Goal: Communication & Community: Answer question/provide support

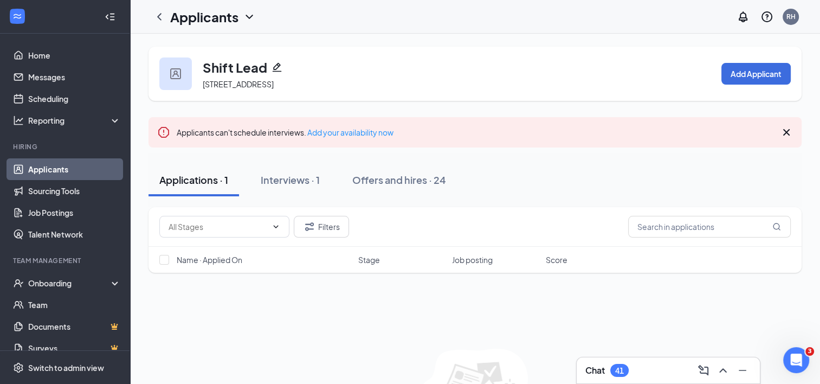
click at [60, 169] on link "Applicants" at bounding box center [74, 169] width 93 height 22
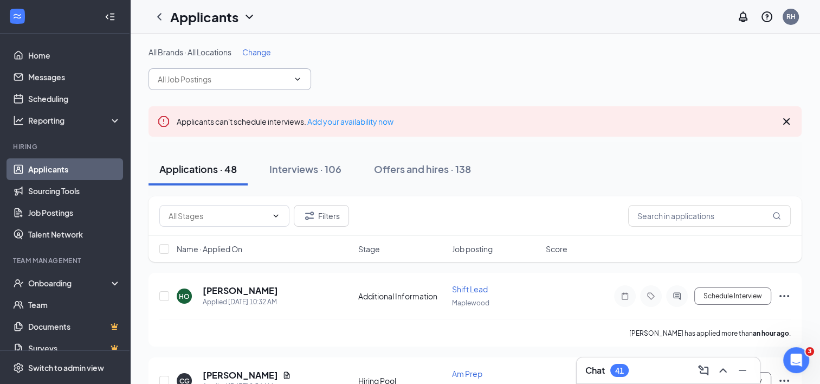
click at [277, 82] on input "text" at bounding box center [223, 79] width 131 height 12
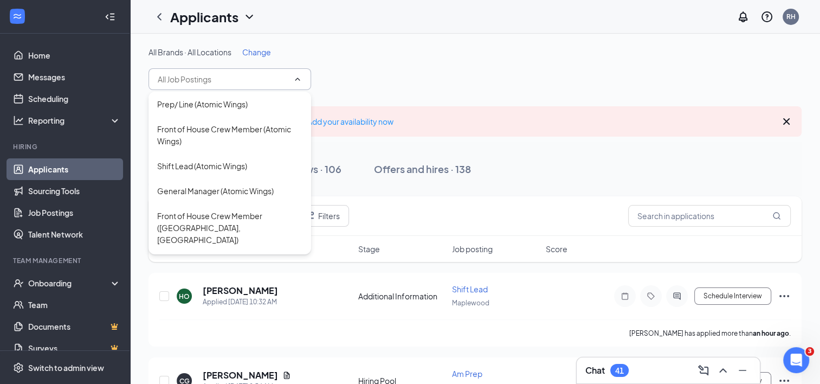
click at [277, 82] on input "text" at bounding box center [223, 79] width 131 height 12
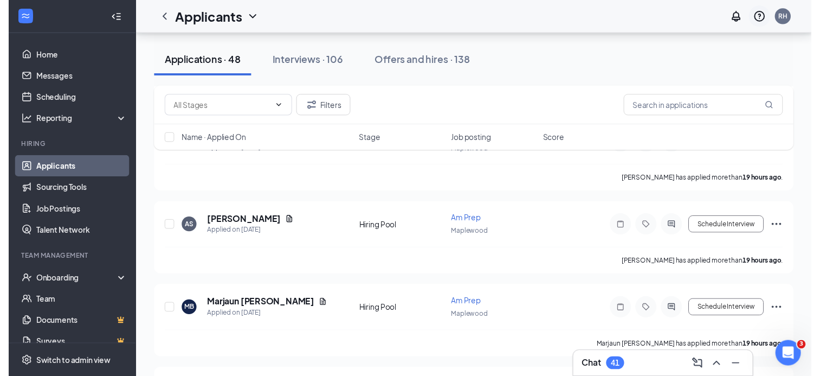
scroll to position [914, 0]
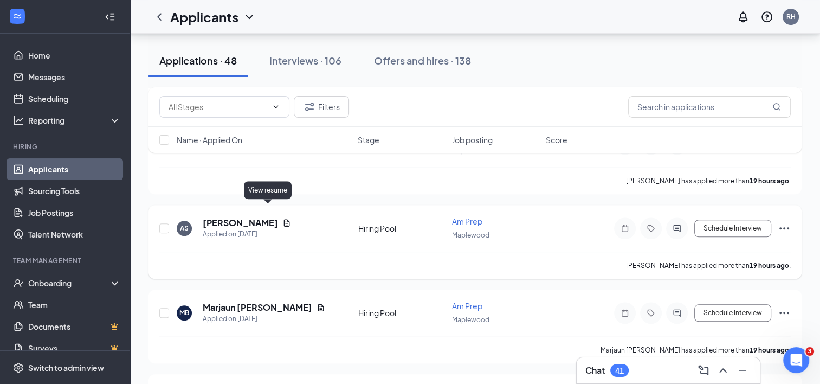
click at [282, 219] on icon "Document" at bounding box center [286, 223] width 9 height 9
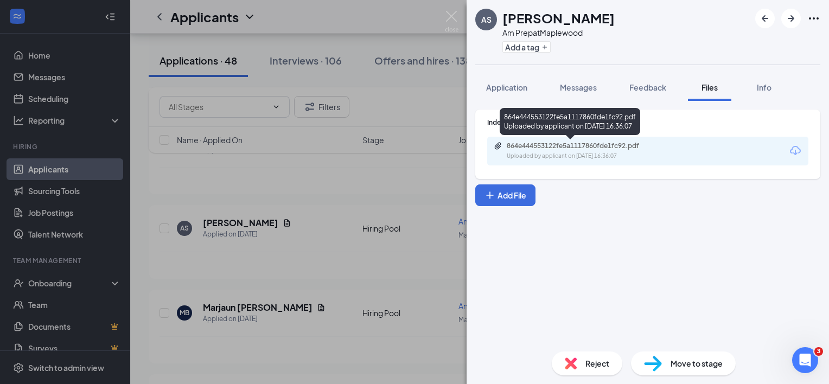
click at [608, 152] on div "Uploaded by applicant on [DATE] 16:36:07" at bounding box center [587, 156] width 163 height 9
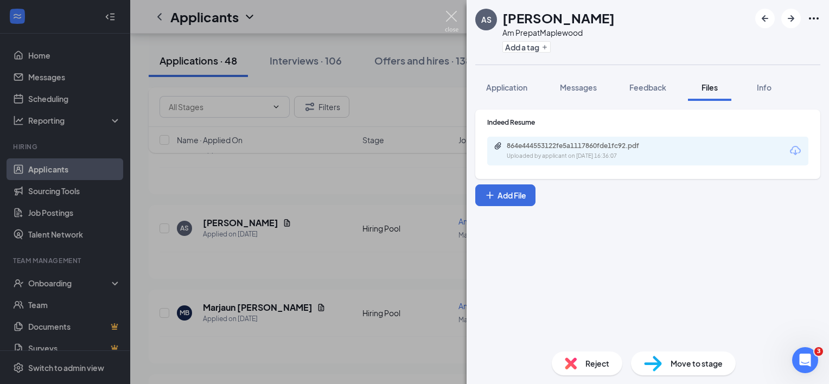
click at [452, 13] on img at bounding box center [452, 21] width 14 height 21
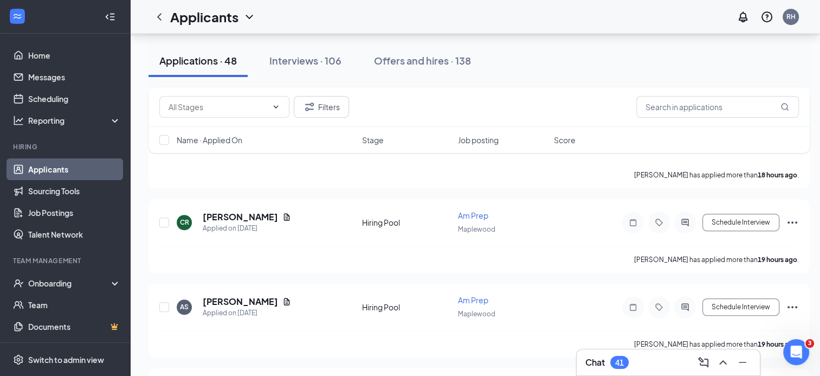
scroll to position [833, 0]
click at [290, 215] on icon "Document" at bounding box center [287, 218] width 6 height 7
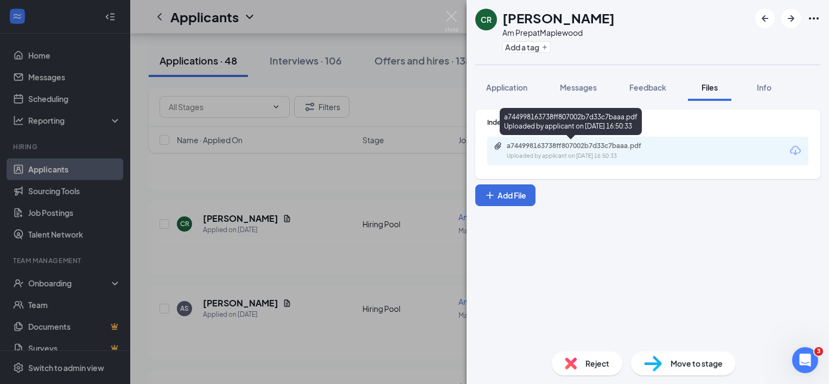
click at [577, 147] on div "a744998163738ff807002b7d33c7baaa.pdf" at bounding box center [582, 146] width 152 height 9
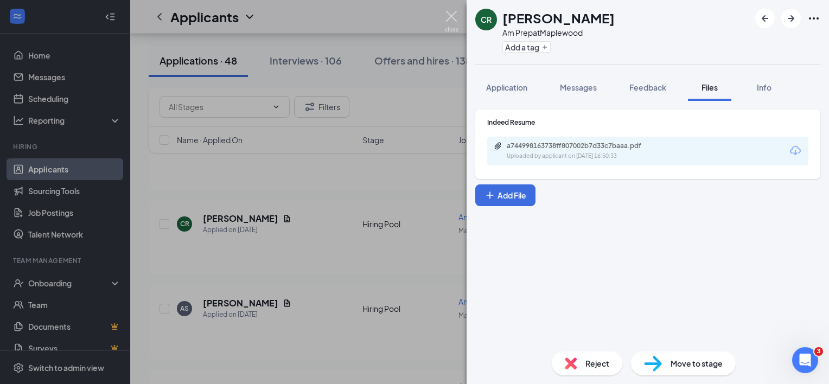
click at [451, 16] on img at bounding box center [452, 21] width 14 height 21
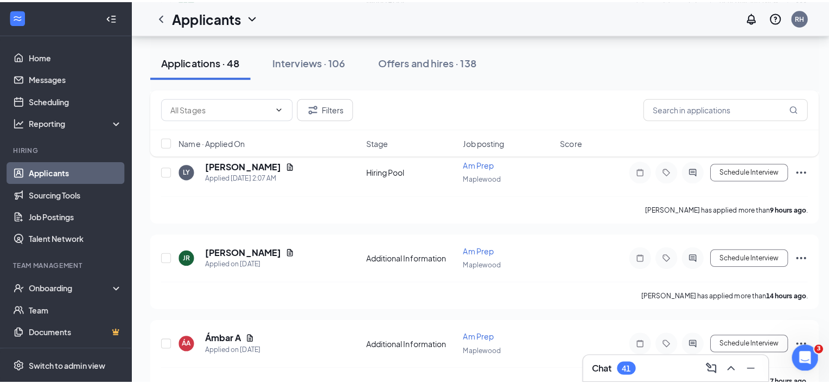
scroll to position [550, 0]
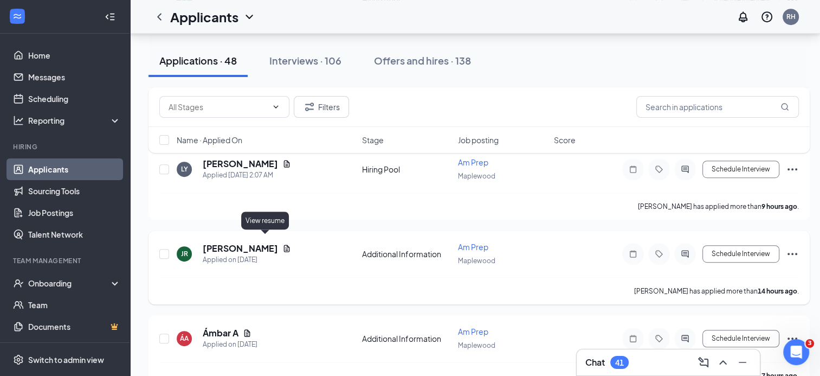
click at [284, 245] on icon "Document" at bounding box center [287, 248] width 6 height 7
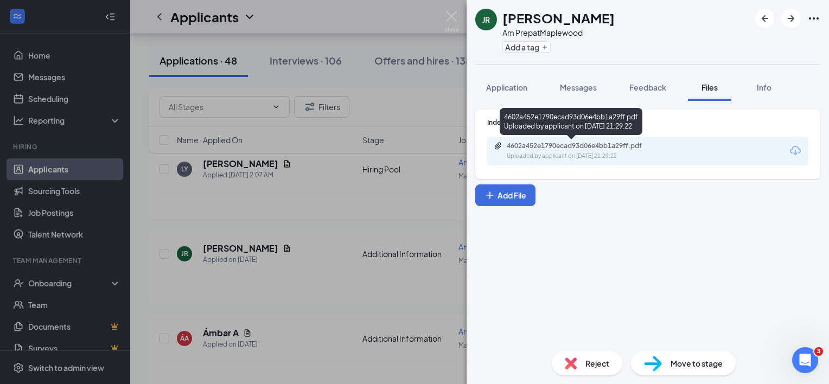
click at [658, 157] on div "Uploaded by applicant on [DATE] 21:29:22" at bounding box center [587, 156] width 163 height 9
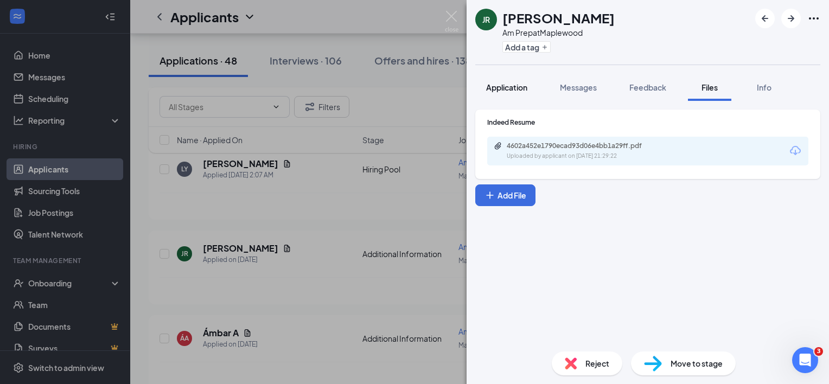
click at [519, 86] on span "Application" at bounding box center [506, 87] width 41 height 10
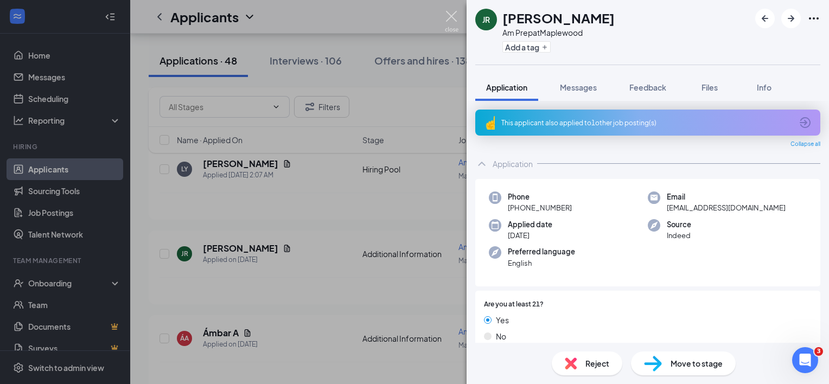
click at [452, 12] on img at bounding box center [452, 21] width 14 height 21
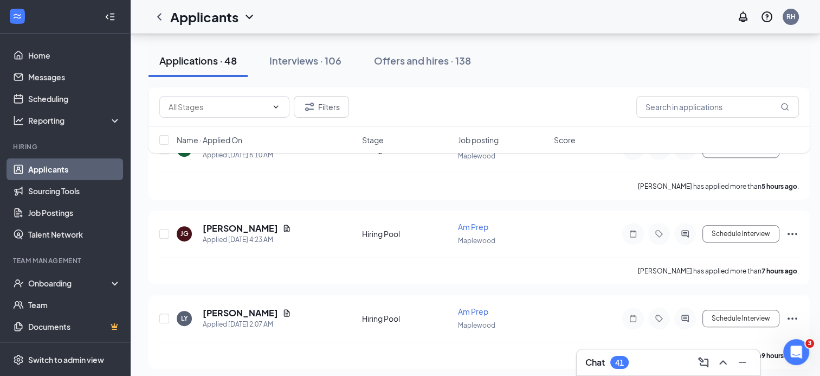
scroll to position [395, 0]
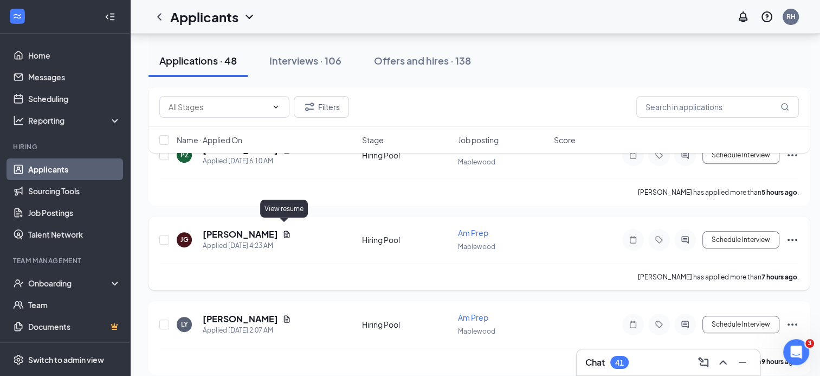
click at [285, 230] on icon "Document" at bounding box center [286, 234] width 9 height 9
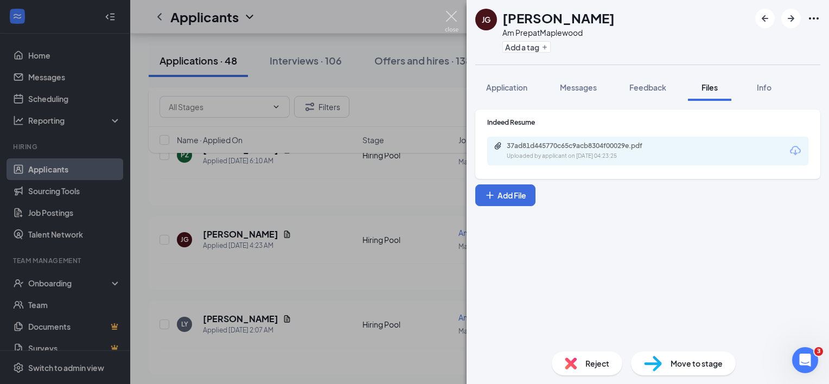
click at [446, 19] on img at bounding box center [452, 21] width 14 height 21
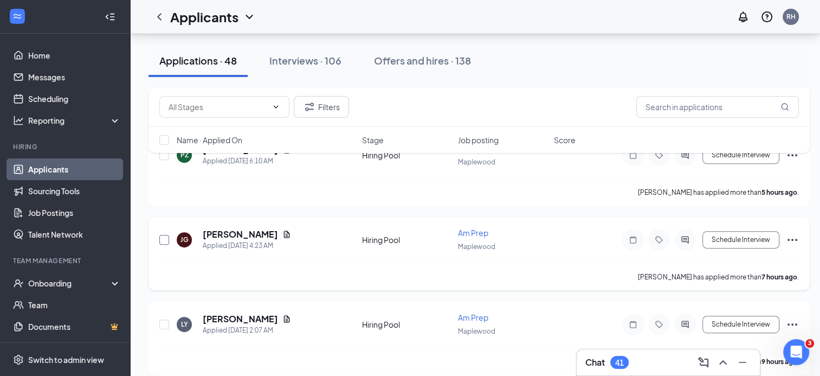
click at [166, 235] on input "checkbox" at bounding box center [164, 240] width 10 height 10
checkbox input "true"
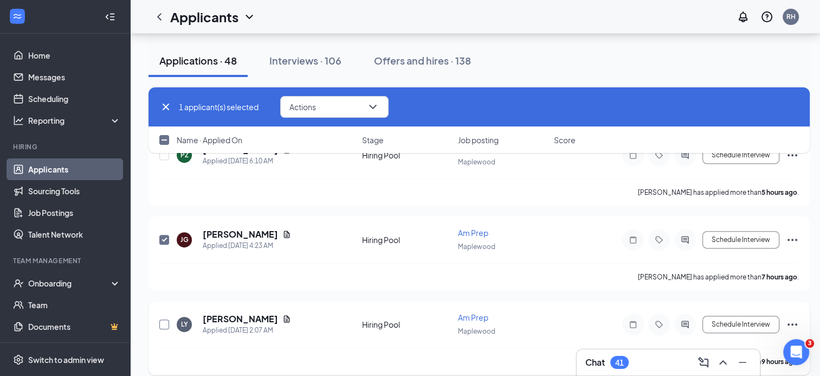
click at [168, 319] on input "checkbox" at bounding box center [164, 324] width 10 height 10
checkbox input "true"
click at [382, 101] on button "Actions" at bounding box center [334, 107] width 108 height 22
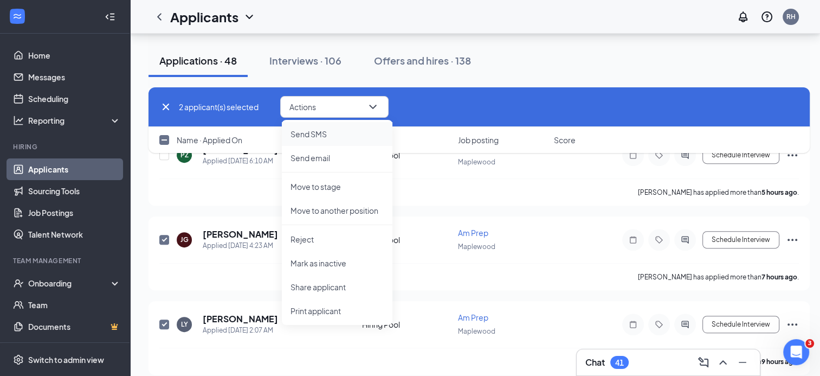
click at [322, 137] on p "Send SMS" at bounding box center [337, 134] width 93 height 11
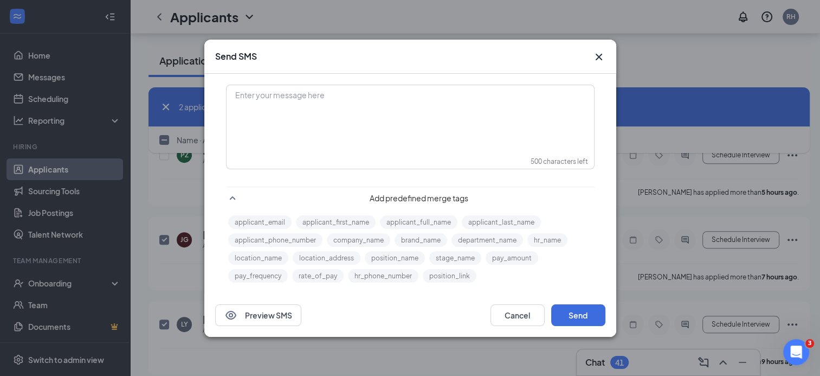
click at [604, 55] on icon "Cross" at bounding box center [599, 56] width 13 height 13
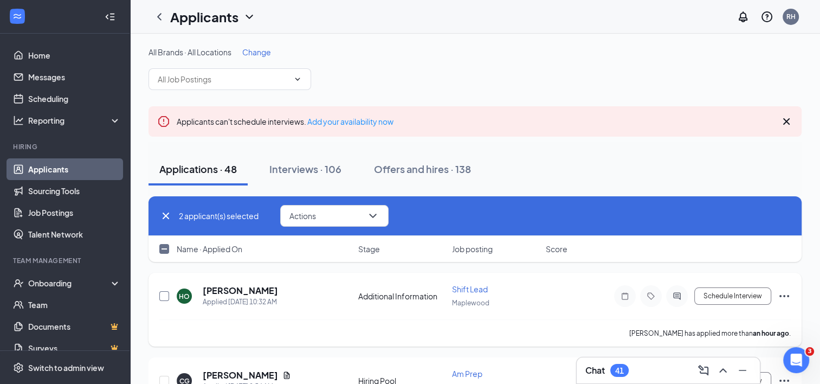
click at [164, 296] on input "checkbox" at bounding box center [164, 296] width 10 height 10
checkbox input "true"
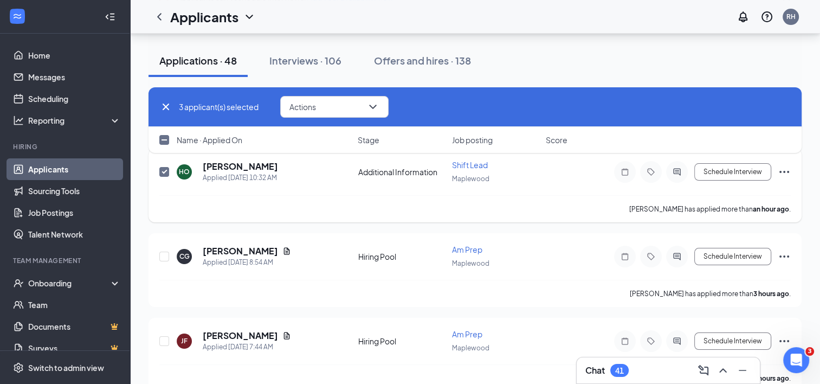
scroll to position [130, 0]
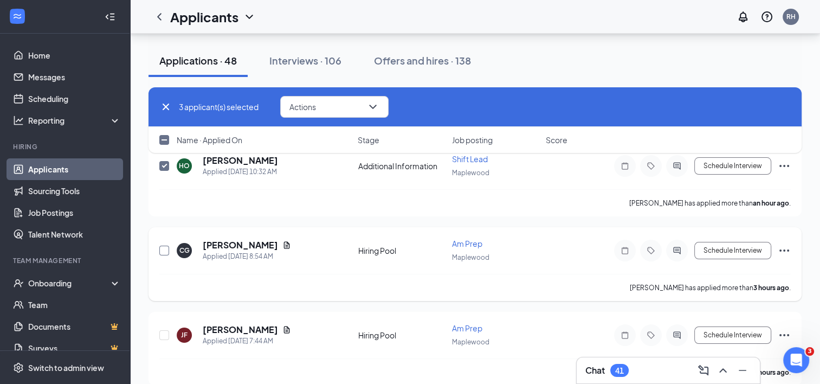
click at [165, 246] on input "checkbox" at bounding box center [164, 251] width 10 height 10
checkbox input "true"
click at [168, 331] on input "checkbox" at bounding box center [164, 335] width 10 height 10
checkbox input "true"
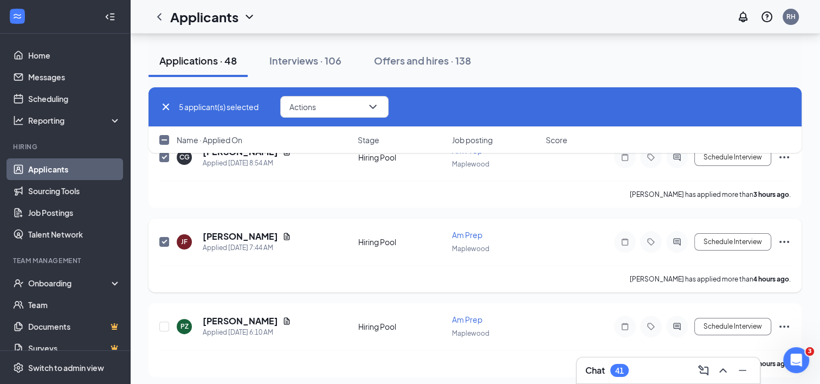
scroll to position [226, 0]
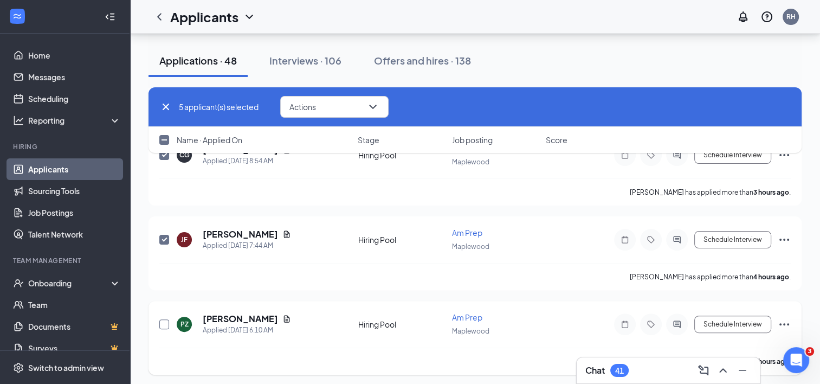
click at [163, 320] on input "checkbox" at bounding box center [164, 324] width 10 height 10
checkbox input "true"
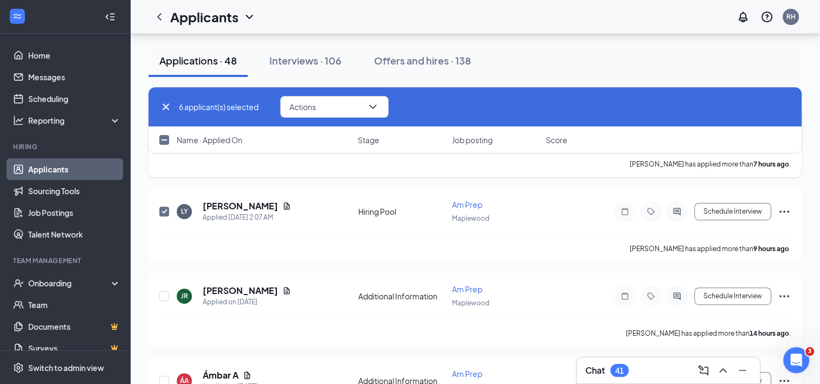
scroll to position [508, 0]
click at [165, 283] on div at bounding box center [164, 295] width 11 height 25
click at [165, 291] on input "checkbox" at bounding box center [164, 296] width 10 height 10
checkbox input "true"
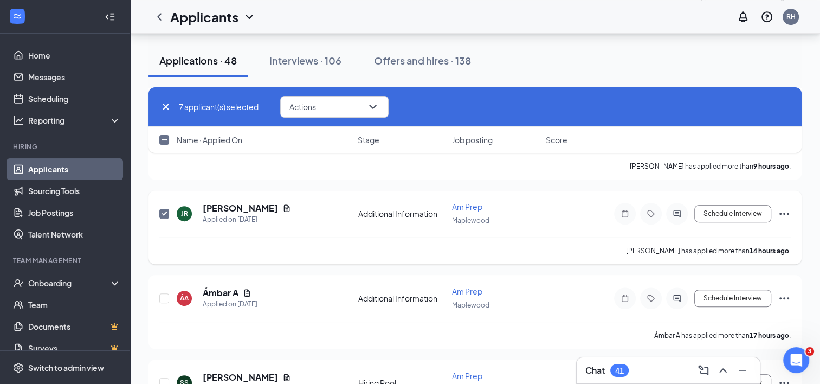
scroll to position [590, 0]
click at [162, 293] on input "checkbox" at bounding box center [164, 298] width 10 height 10
checkbox input "true"
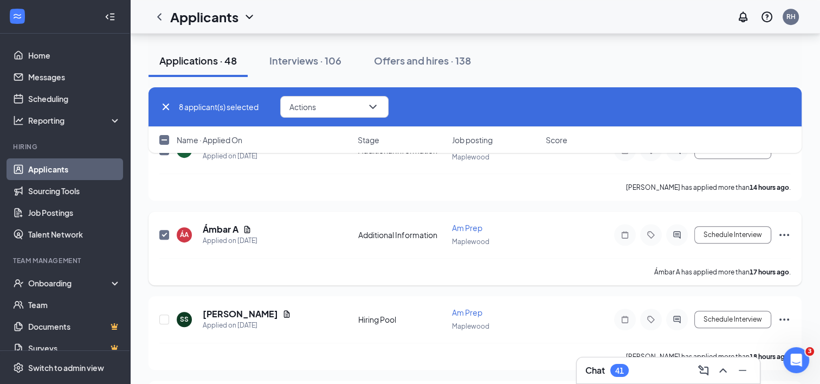
scroll to position [663, 0]
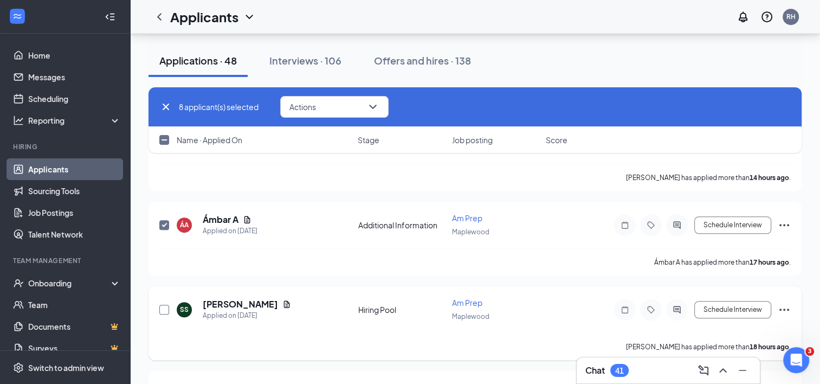
click at [162, 305] on input "checkbox" at bounding box center [164, 310] width 10 height 10
checkbox input "true"
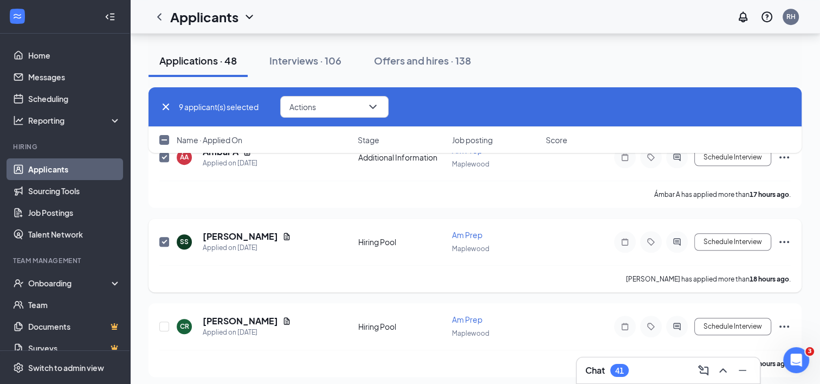
scroll to position [761, 0]
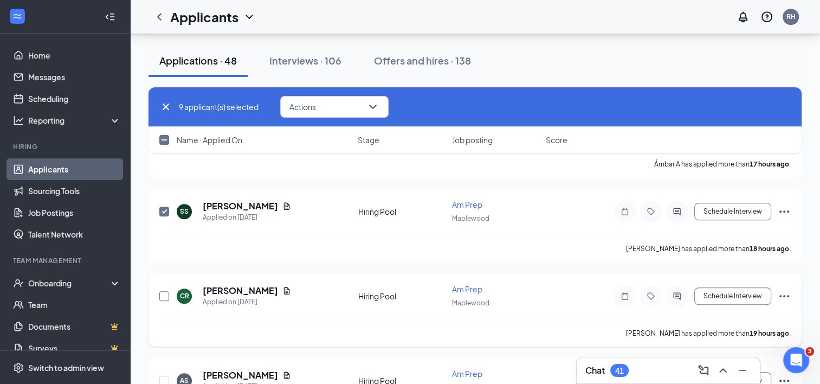
click at [163, 291] on input "checkbox" at bounding box center [164, 296] width 10 height 10
checkbox input "true"
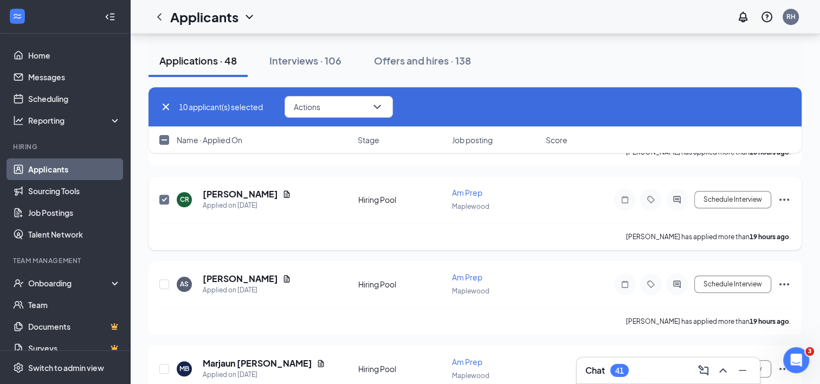
scroll to position [866, 0]
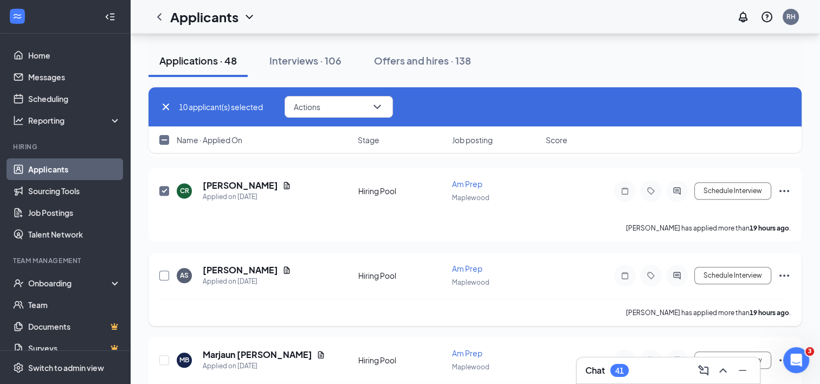
click at [167, 271] on input "checkbox" at bounding box center [164, 276] width 10 height 10
click at [165, 271] on input "checkbox" at bounding box center [164, 276] width 10 height 10
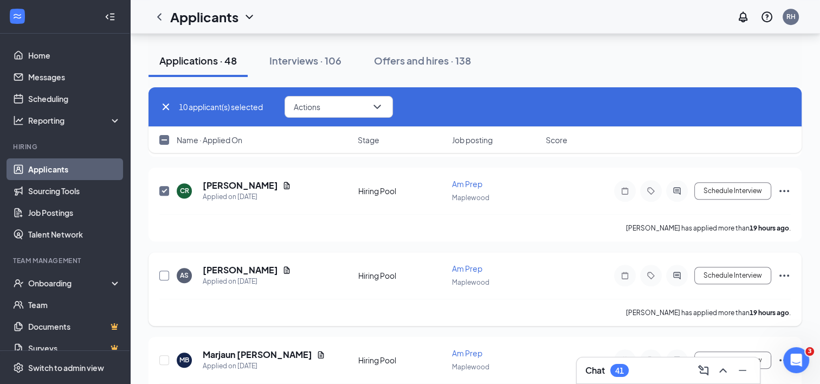
checkbox input "true"
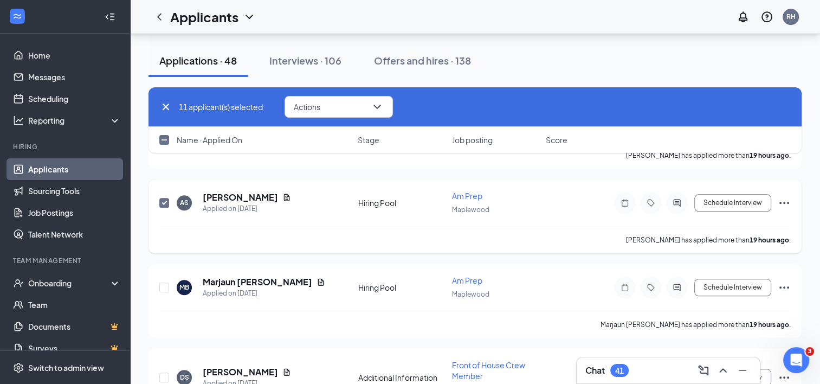
scroll to position [947, 0]
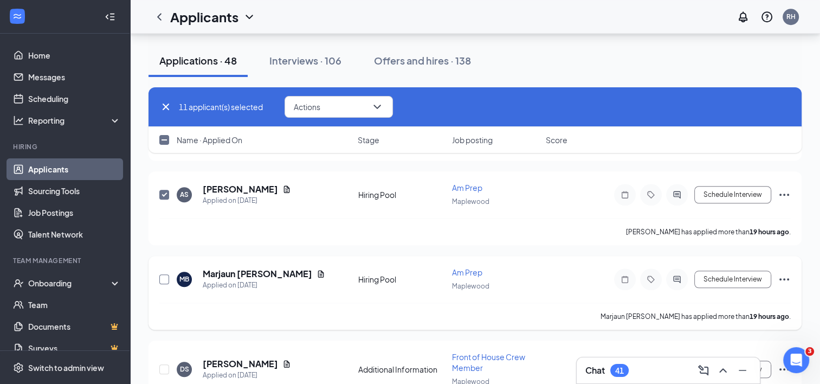
click at [163, 274] on input "checkbox" at bounding box center [164, 279] width 10 height 10
checkbox input "true"
click at [375, 106] on icon "ChevronDown" at bounding box center [377, 106] width 13 height 13
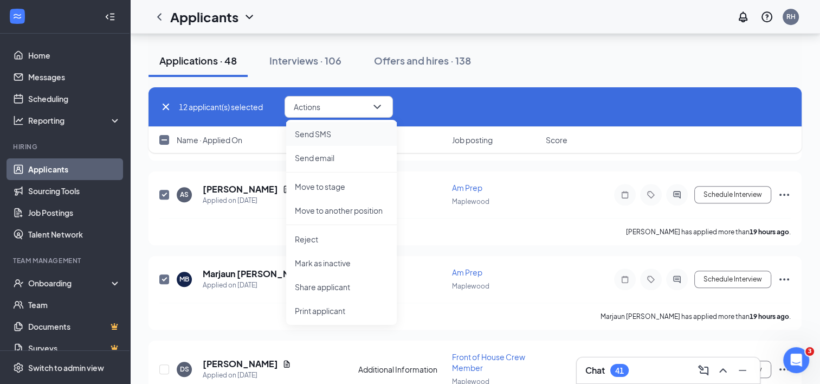
click at [330, 133] on p "Send SMS" at bounding box center [341, 134] width 93 height 11
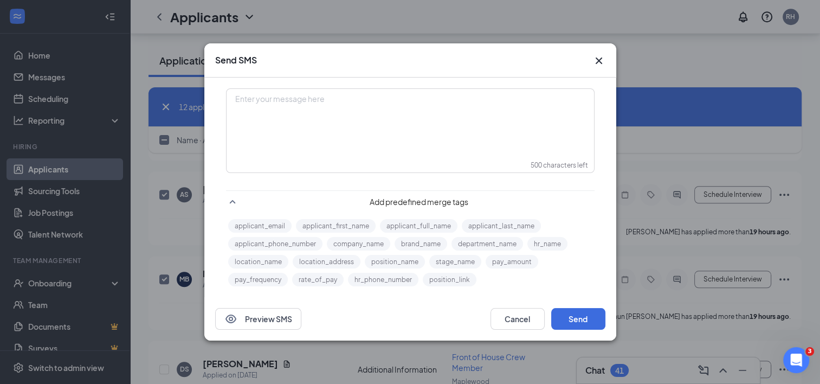
click at [368, 133] on div "Enter your message here" at bounding box center [410, 116] width 367 height 54
click at [540, 101] on div "Good morning, thanks for expressing interest in employment with us. This is [PE…" at bounding box center [410, 99] width 349 height 11
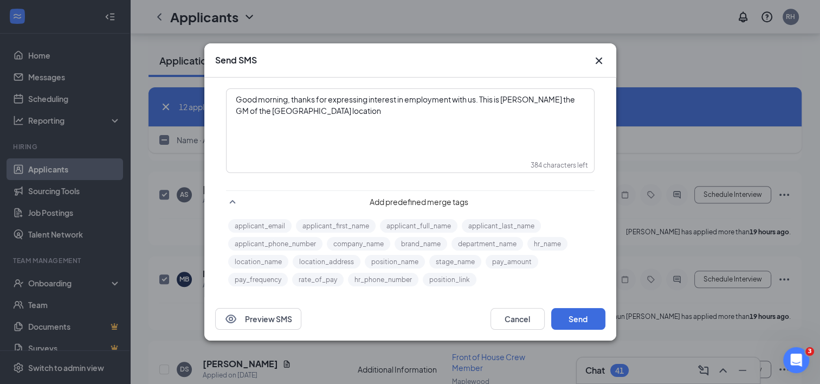
click at [321, 112] on div "Good morning, thanks for expressing interest in employment with us. This is [PE…" at bounding box center [410, 105] width 349 height 23
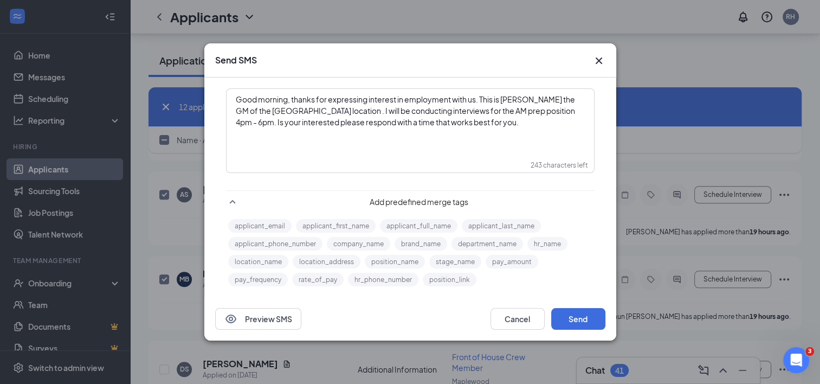
click at [480, 96] on span "Good morning, thanks for expressing interest in employment with us. This is [PE…" at bounding box center [406, 110] width 341 height 33
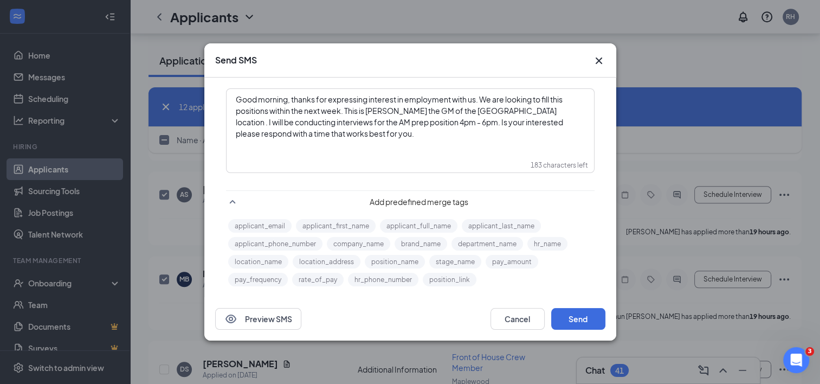
click at [267, 111] on span "Good morning, thanks for expressing interest in employment with us. We are look…" at bounding box center [400, 116] width 329 height 44
click at [343, 108] on span "Good morning, thanks for expressing interest in employment with us. We are look…" at bounding box center [411, 116] width 350 height 44
click at [362, 117] on span "Good morning, thanks for expressing interest in employment with us. We are look…" at bounding box center [409, 110] width 347 height 33
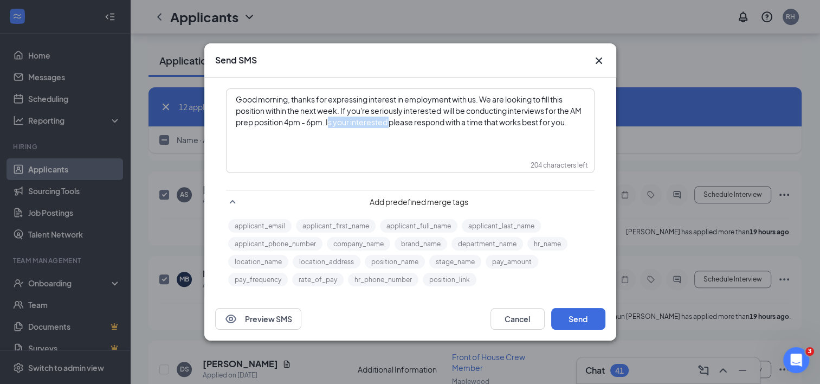
drag, startPoint x: 403, startPoint y: 123, endPoint x: 341, endPoint y: 124, distance: 61.8
click at [341, 124] on span "Good morning, thanks for expressing interest in employment with us. We are look…" at bounding box center [409, 110] width 347 height 33
click at [370, 120] on span "Good morning, thanks for expressing interest in employment with us. We are look…" at bounding box center [409, 110] width 347 height 33
click at [523, 121] on div "Good morning, thanks for expressing interest in employment with us. We are look…" at bounding box center [410, 111] width 349 height 34
click at [403, 111] on span "Good morning, thanks for expressing interest in employment with us. We are look…" at bounding box center [409, 110] width 347 height 33
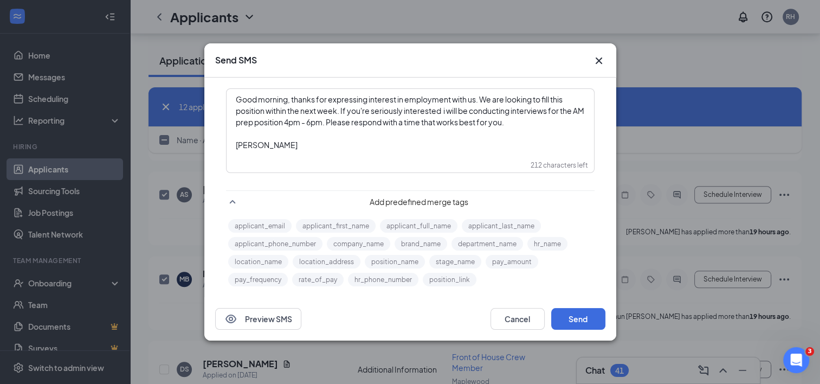
click at [468, 128] on div "Enter your message here" at bounding box center [410, 133] width 349 height 11
click at [391, 153] on div "Good morning, thanks for expressing interest in employment with us. We are look…" at bounding box center [410, 122] width 367 height 66
click at [336, 121] on span "Good morning, thanks for expressing interest in employment with us. We are look…" at bounding box center [411, 110] width 350 height 33
click at [452, 171] on div "Good morning, thanks for expressing interest in employment with us. We are look…" at bounding box center [411, 131] width 368 height 84
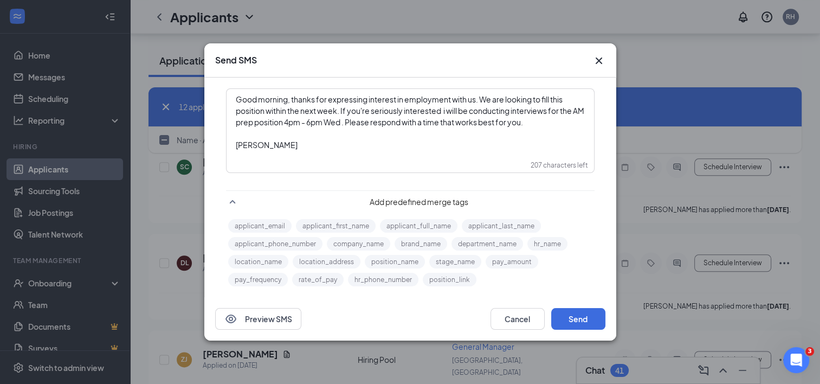
scroll to position [1283, 0]
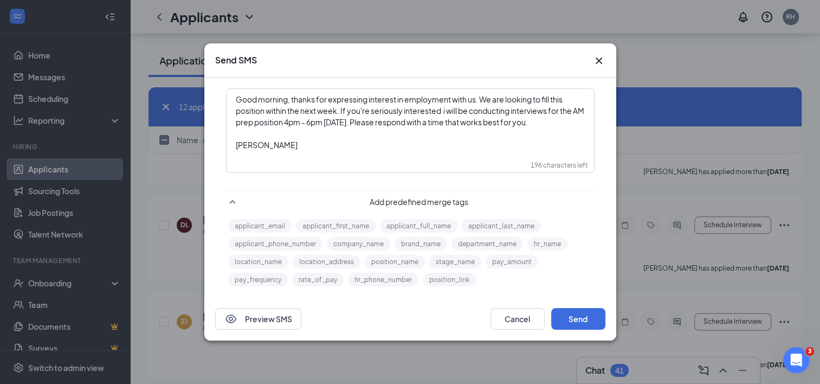
click at [442, 136] on div "Enter your message here" at bounding box center [410, 133] width 349 height 11
click at [579, 323] on button "Send" at bounding box center [578, 319] width 54 height 22
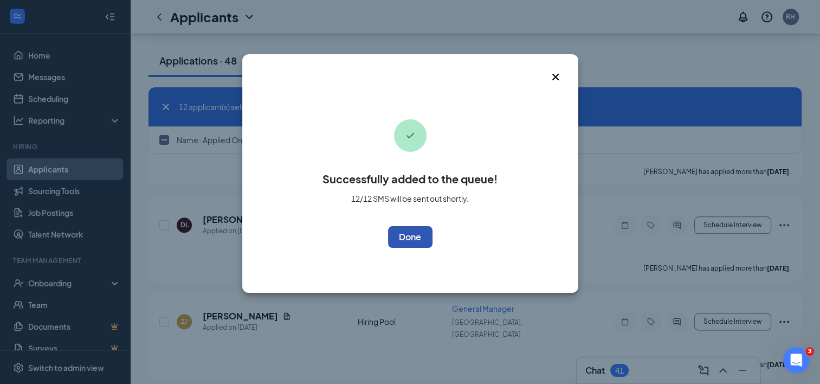
click at [429, 242] on button "OK" at bounding box center [410, 237] width 44 height 22
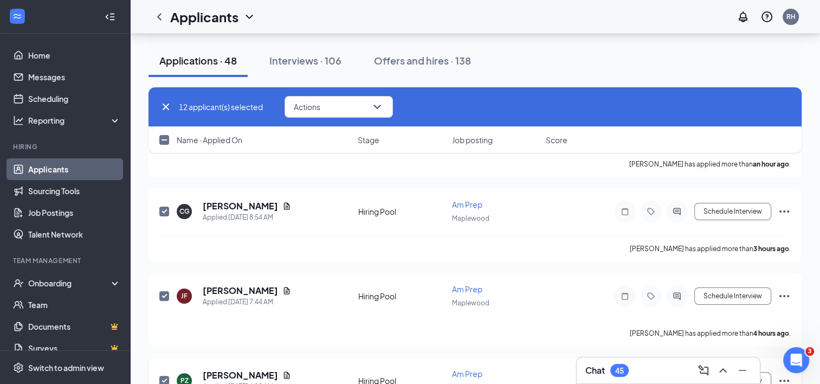
scroll to position [173, 0]
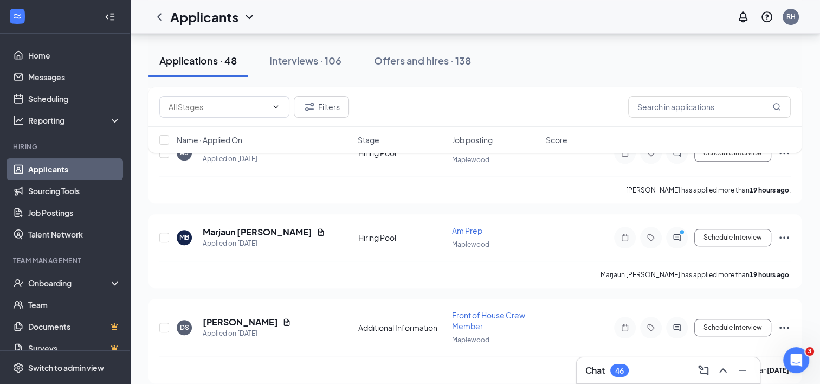
scroll to position [976, 0]
